Goal: Check status: Check status

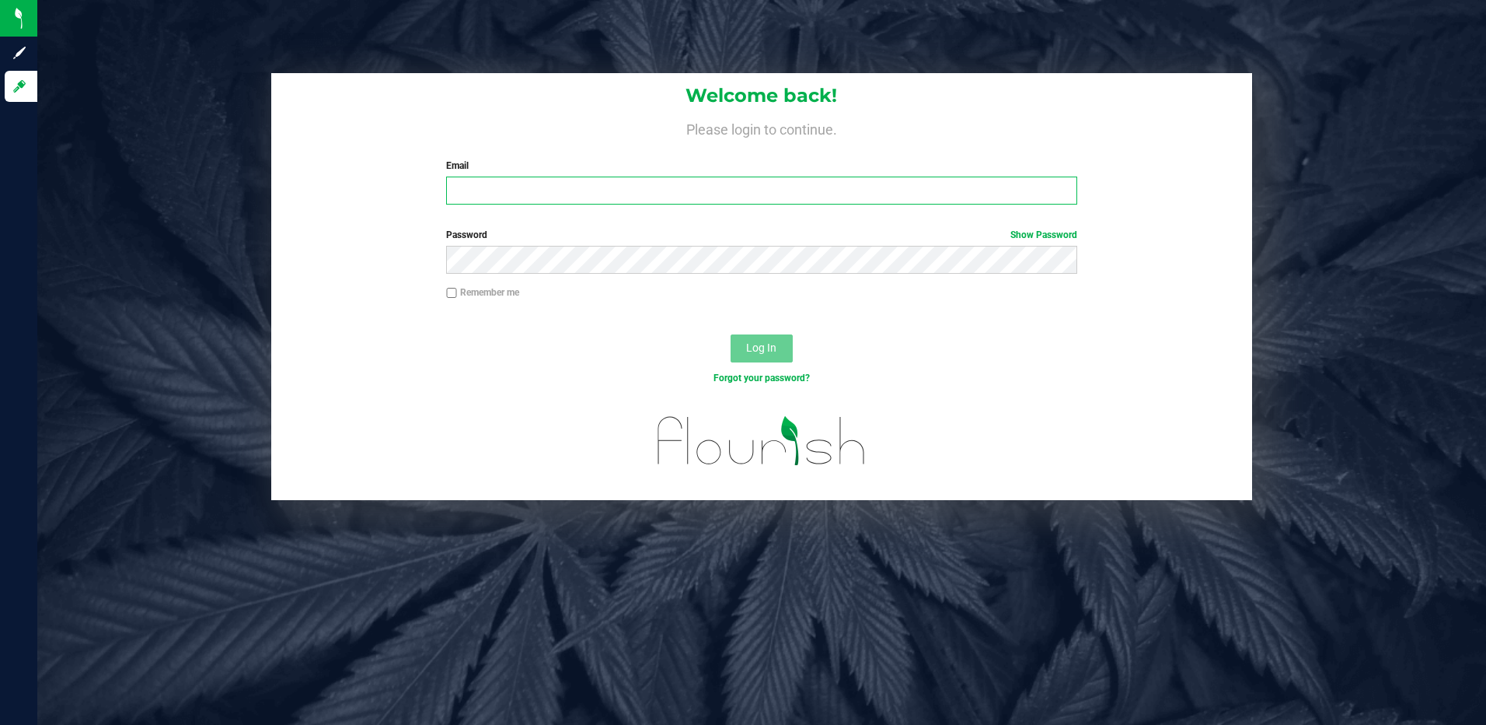
click at [515, 190] on input "Email" at bounding box center [761, 190] width 631 height 28
type input "[EMAIL_ADDRESS][DOMAIN_NAME]"
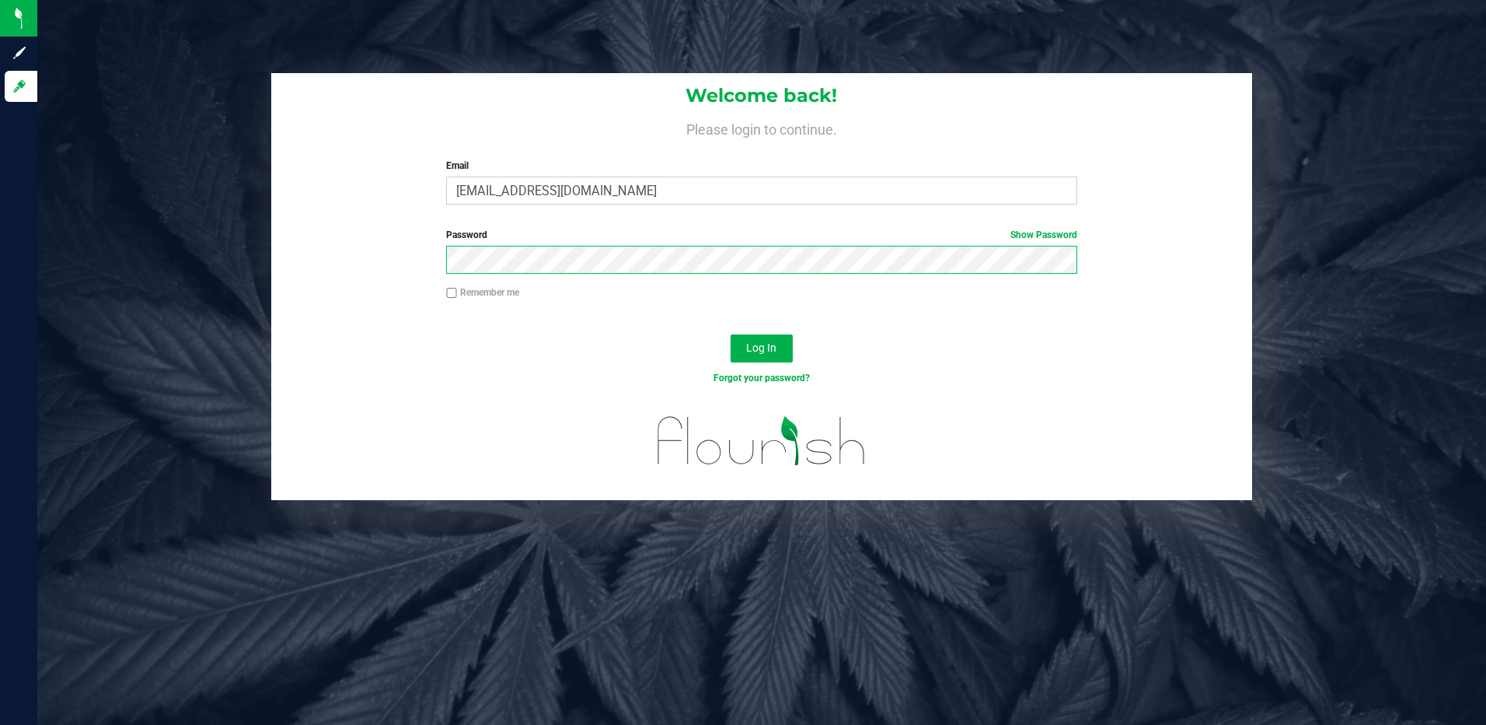
click at [731, 334] on button "Log In" at bounding box center [762, 348] width 62 height 28
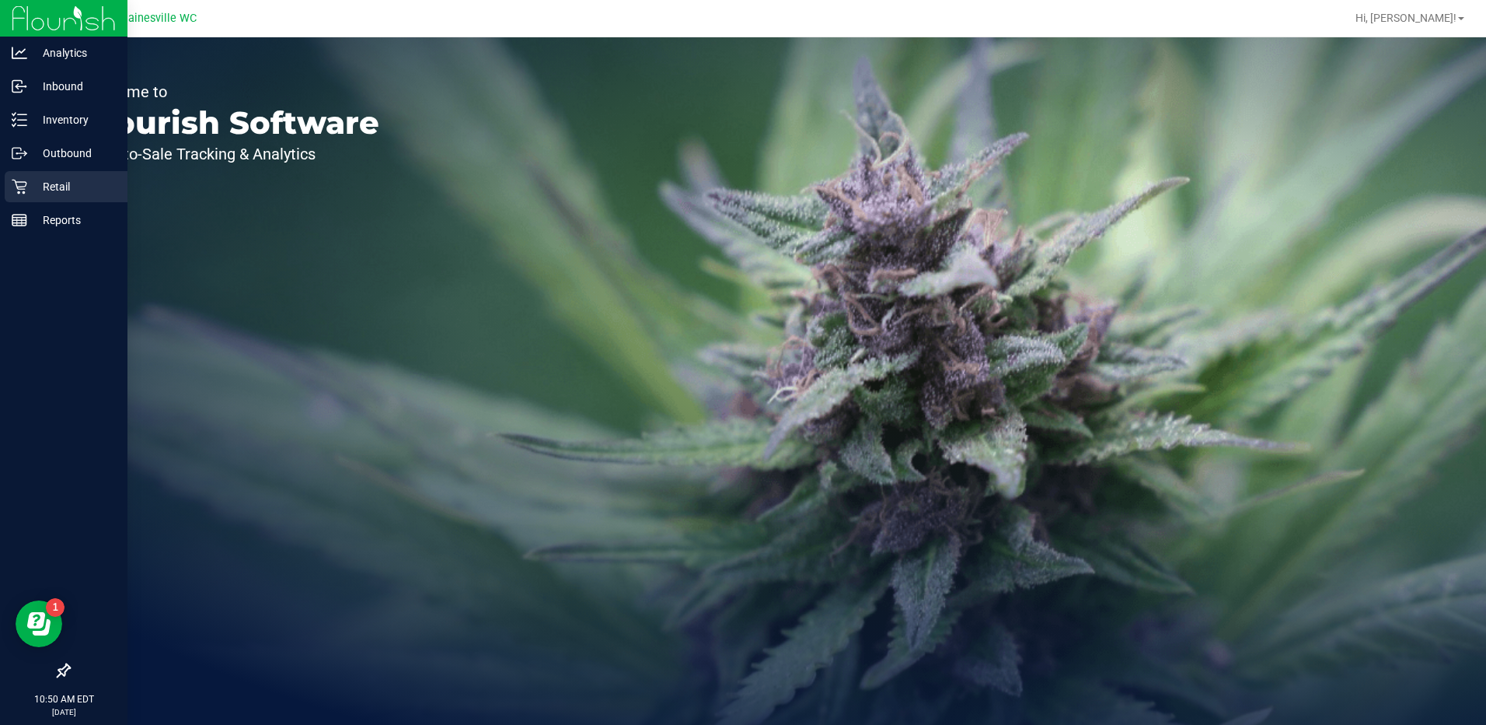
click at [64, 188] on p "Retail" at bounding box center [73, 186] width 93 height 19
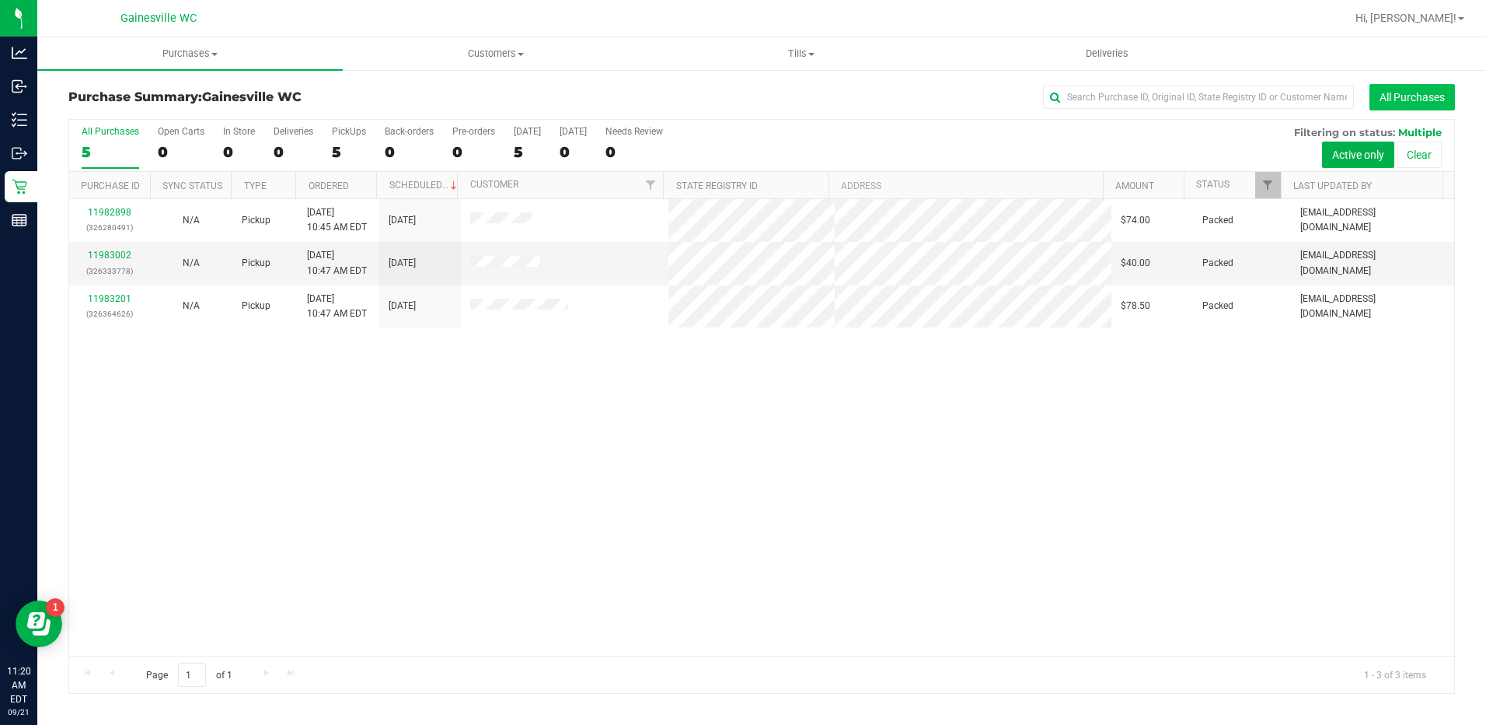
click at [1407, 90] on button "All Purchases" at bounding box center [1413, 97] width 86 height 26
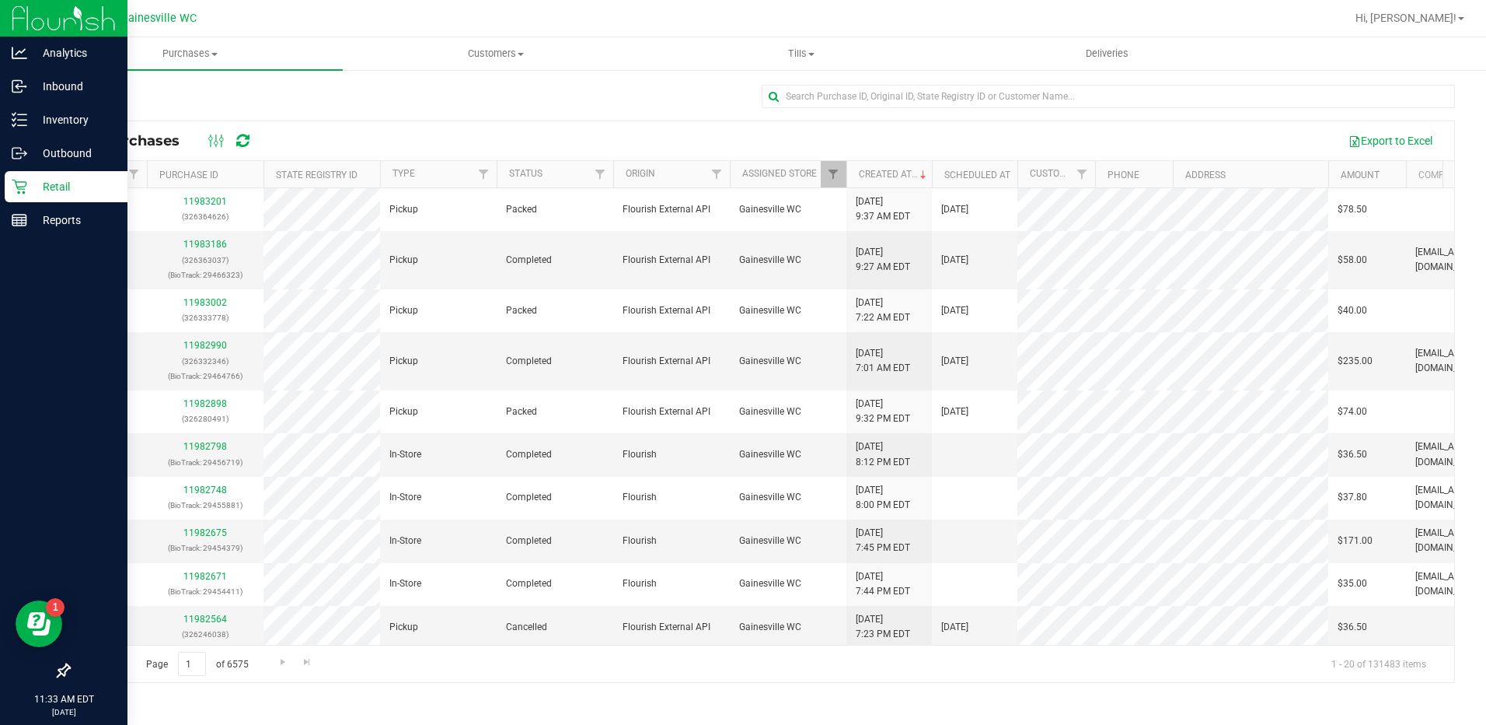
click at [31, 189] on p "Retail" at bounding box center [73, 186] width 93 height 19
